Goal: Transaction & Acquisition: Purchase product/service

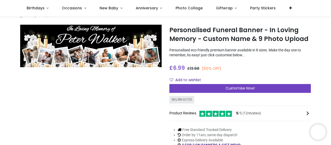
scroll to position [9, 0]
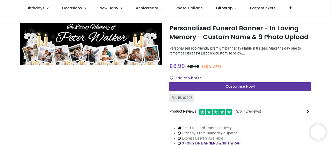
click at [205, 87] on div "Customise Now!" at bounding box center [239, 86] width 141 height 9
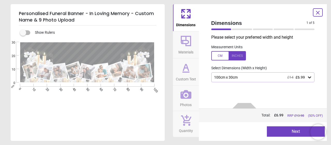
click at [303, 79] on div "100cm x 30cm £14 £6.99" at bounding box center [261, 77] width 94 height 4
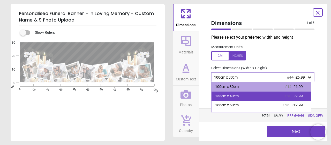
click at [234, 94] on div "133cm x 40cm" at bounding box center [227, 95] width 24 height 5
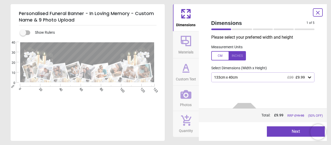
scroll to position [28, 0]
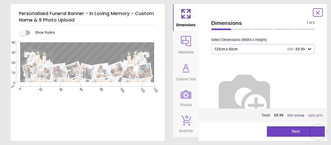
click at [283, 134] on button "Next" at bounding box center [296, 131] width 58 height 10
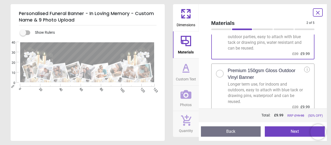
scroll to position [38, 0]
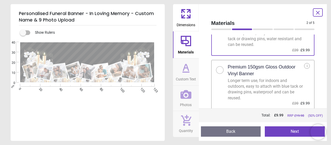
click at [221, 69] on div at bounding box center [220, 70] width 8 height 8
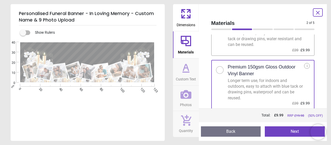
click at [274, 134] on button "Next" at bounding box center [295, 131] width 60 height 10
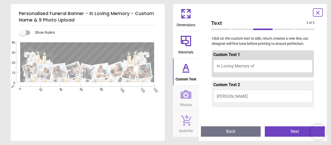
click at [249, 95] on button "Peter Walker" at bounding box center [262, 95] width 99 height 13
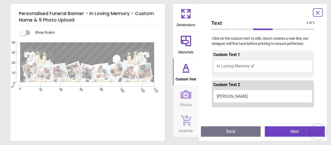
type textarea "*****"
drag, startPoint x: 320, startPoint y: 57, endPoint x: 319, endPoint y: 62, distance: 5.2
click at [319, 62] on div "Text 3 of 5 3 of 6 Click on the custom text to edit, return creates a new line,…" at bounding box center [263, 72] width 128 height 136
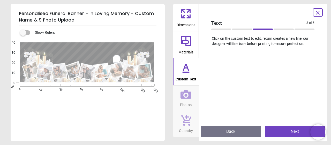
scroll to position [76, 0]
click at [276, 135] on button "Next" at bounding box center [295, 131] width 60 height 10
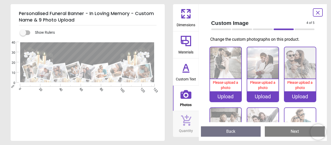
click at [230, 95] on div "Upload" at bounding box center [225, 96] width 31 height 10
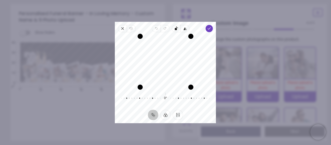
click at [155, 69] on div "Recenter" at bounding box center [165, 61] width 93 height 50
drag, startPoint x: 139, startPoint y: 86, endPoint x: 121, endPoint y: 85, distance: 18.1
click at [121, 85] on div "Recenter" at bounding box center [165, 61] width 93 height 50
drag, startPoint x: 138, startPoint y: 36, endPoint x: 82, endPoint y: 42, distance: 55.8
click at [169, 87] on div "× Trustpilot Product Reviews 5 /5 ( 12 reviews) Carol Whitehead I love this and…" at bounding box center [239, 105] width 141 height 37
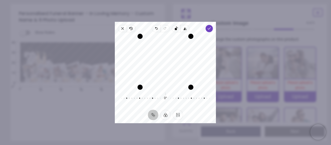
click at [138, 89] on div "Drag corner bl" at bounding box center [140, 86] width 5 height 5
click at [135, 59] on div "Recenter" at bounding box center [165, 61] width 93 height 50
drag, startPoint x: 150, startPoint y: 55, endPoint x: 155, endPoint y: 54, distance: 4.3
click at [155, 54] on div "Recenter" at bounding box center [165, 61] width 93 height 50
drag, startPoint x: 189, startPoint y: 35, endPoint x: 229, endPoint y: 38, distance: 40.0
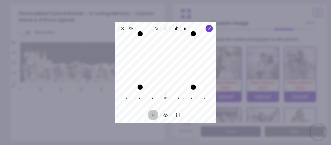
click at [229, 87] on div "× Trustpilot Product Reviews 5 /5 ( 12 reviews) Carol Whitehead I love this and…" at bounding box center [239, 105] width 141 height 37
drag, startPoint x: 191, startPoint y: 84, endPoint x: 194, endPoint y: 74, distance: 10.8
click at [194, 74] on div "Recenter" at bounding box center [165, 61] width 93 height 50
drag, startPoint x: 186, startPoint y: 84, endPoint x: 190, endPoint y: 76, distance: 8.8
click at [190, 76] on div "Recenter" at bounding box center [165, 61] width 93 height 50
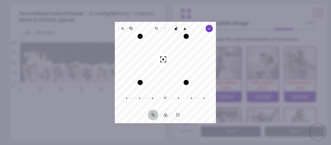
drag, startPoint x: 167, startPoint y: 64, endPoint x: 198, endPoint y: 57, distance: 31.7
click at [198, 57] on div "Recenter" at bounding box center [165, 61] width 93 height 50
drag, startPoint x: 162, startPoint y: 69, endPoint x: 167, endPoint y: 58, distance: 12.1
click at [167, 58] on div "Recenter" at bounding box center [165, 61] width 93 height 50
click at [120, 27] on span "Close" at bounding box center [122, 28] width 9 height 7
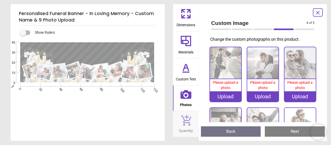
click at [221, 95] on div "Upload" at bounding box center [225, 96] width 31 height 10
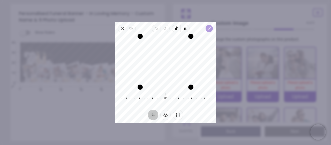
click at [208, 29] on icon "button" at bounding box center [209, 28] width 4 height 4
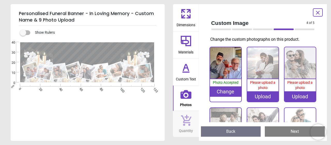
click at [265, 97] on div "Upload" at bounding box center [262, 96] width 31 height 10
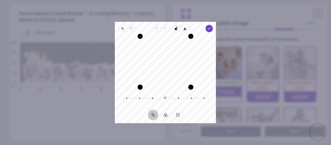
drag, startPoint x: 152, startPoint y: 76, endPoint x: 150, endPoint y: 66, distance: 10.0
click at [150, 66] on div "Recenter" at bounding box center [165, 61] width 93 height 50
click at [209, 32] on span "Done" at bounding box center [209, 28] width 7 height 7
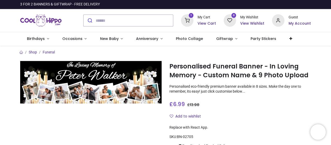
scroll to position [94, 0]
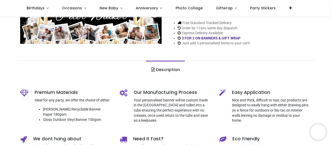
scroll to position [34, 0]
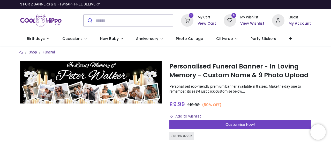
click at [200, 24] on h6 "View Cart" at bounding box center [207, 23] width 18 height 5
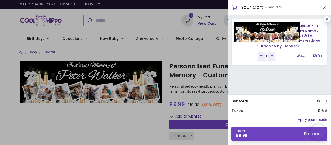
click at [268, 33] on img at bounding box center [267, 32] width 66 height 20
click at [268, 34] on img at bounding box center [267, 32] width 66 height 20
click at [249, 27] on img at bounding box center [267, 32] width 66 height 20
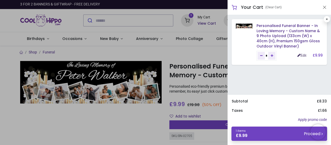
click at [298, 55] on link "Edit" at bounding box center [301, 55] width 9 height 4
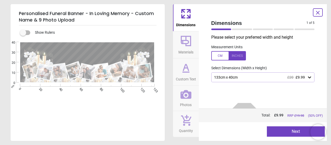
type textarea "**********"
type textarea "*****"
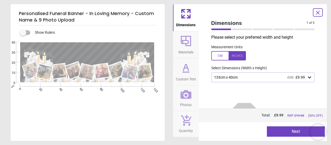
click at [294, 125] on div "Preview Next Next" at bounding box center [263, 131] width 128 height 19
click at [294, 131] on button "Next" at bounding box center [296, 131] width 58 height 10
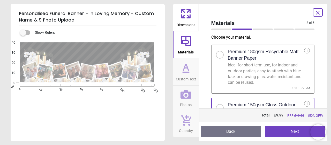
click at [294, 133] on button "Next" at bounding box center [295, 131] width 60 height 10
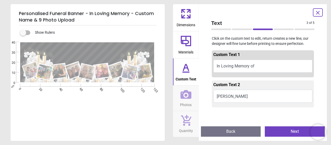
click at [294, 133] on button "Next" at bounding box center [295, 131] width 60 height 10
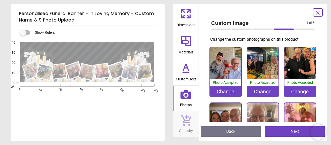
click at [294, 133] on button "Next" at bounding box center [295, 131] width 60 height 10
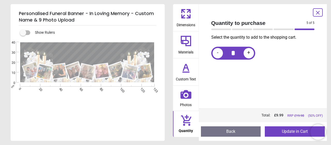
click at [291, 134] on button "Update in Cart" at bounding box center [295, 131] width 60 height 10
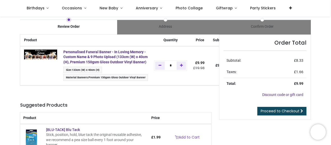
scroll to position [3, 0]
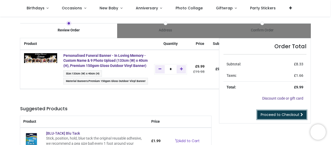
click at [270, 114] on span "Proceed to Checkout" at bounding box center [280, 114] width 39 height 5
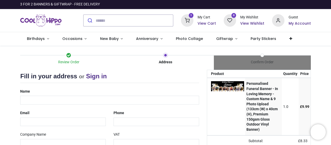
select select "***"
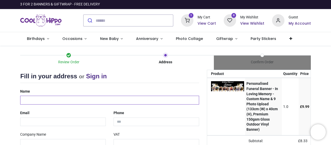
click at [50, 98] on input "text" at bounding box center [109, 99] width 179 height 9
type input "**********"
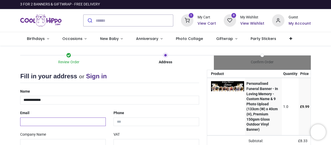
type input "**********"
type input "********"
type input "*******"
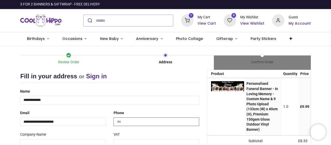
click at [115, 121] on input "tel" at bounding box center [157, 121] width 86 height 9
type input "**********"
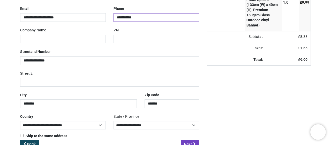
scroll to position [116, 0]
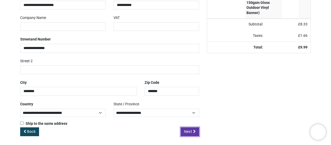
click at [184, 130] on span "Next" at bounding box center [188, 131] width 8 height 5
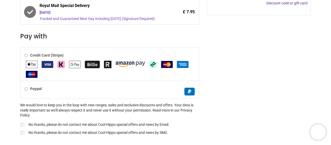
scroll to position [193, 0]
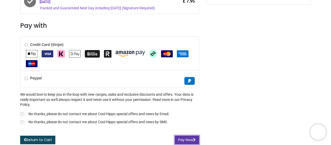
click at [176, 138] on button "Pay Now" at bounding box center [187, 139] width 24 height 9
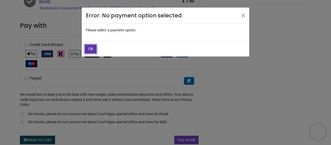
click at [92, 48] on span "Ok" at bounding box center [90, 48] width 5 height 5
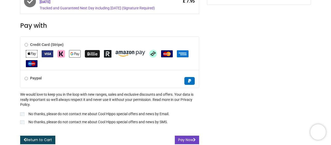
click at [24, 46] on div "Credit Card (Stripe)" at bounding box center [109, 53] width 178 height 33
click at [179, 138] on button "Pay Now" at bounding box center [187, 139] width 24 height 9
